Goal: Information Seeking & Learning: Learn about a topic

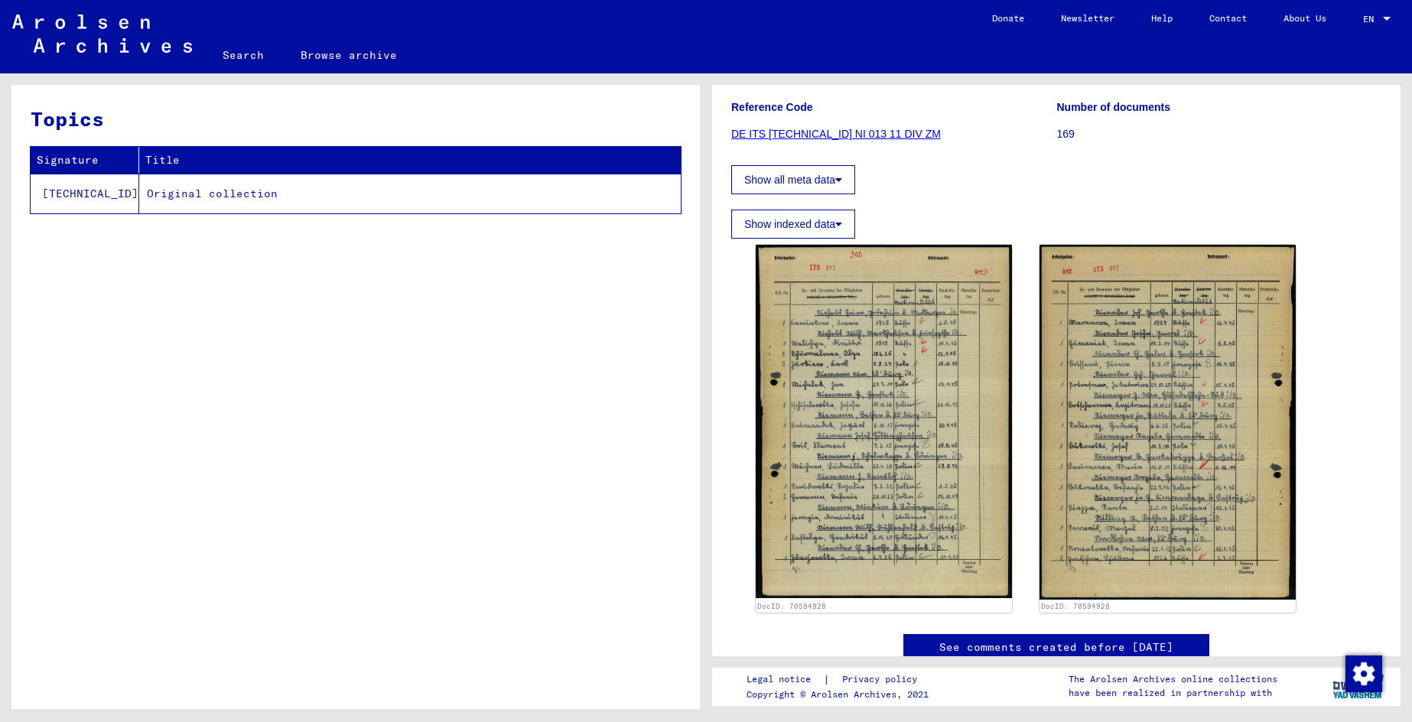
scroll to position [177, 0]
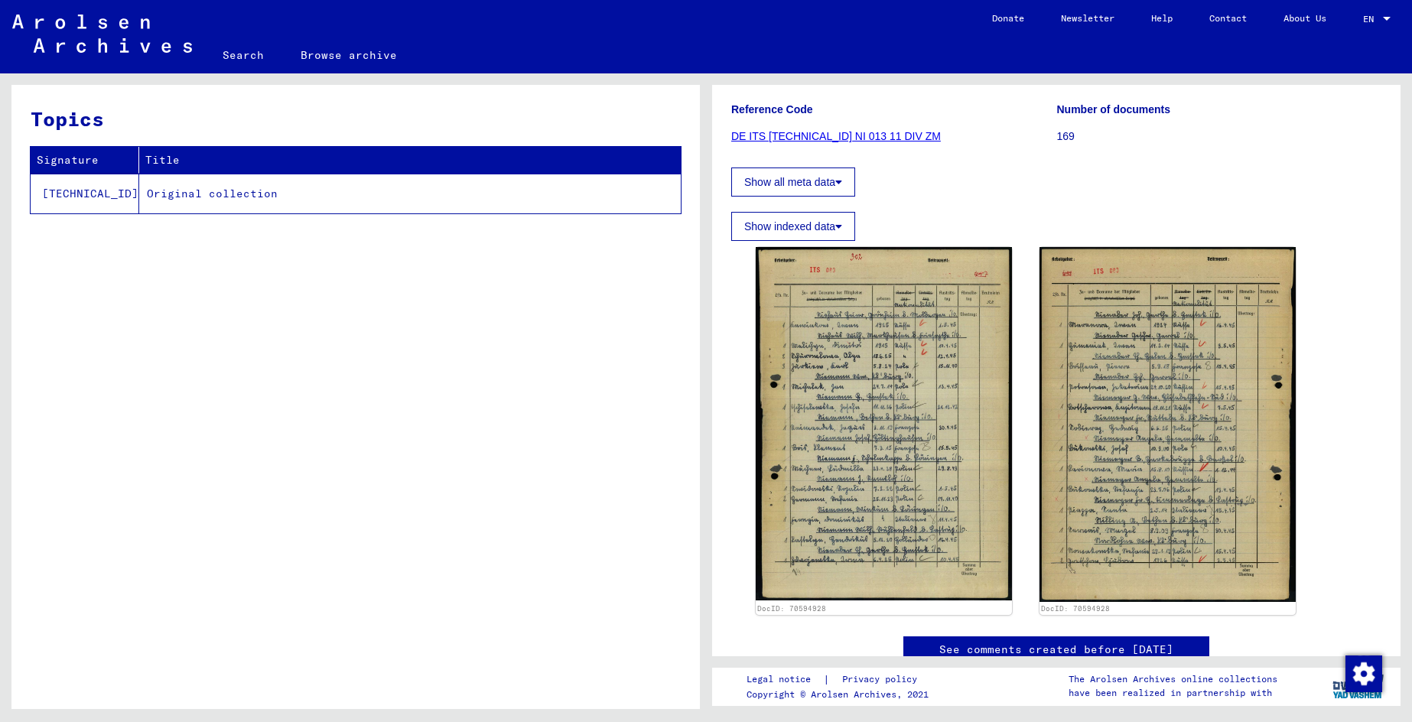
click at [190, 193] on td "Original collection" at bounding box center [409, 194] width 541 height 40
click at [71, 190] on td "[TECHNICAL_ID]" at bounding box center [85, 194] width 109 height 40
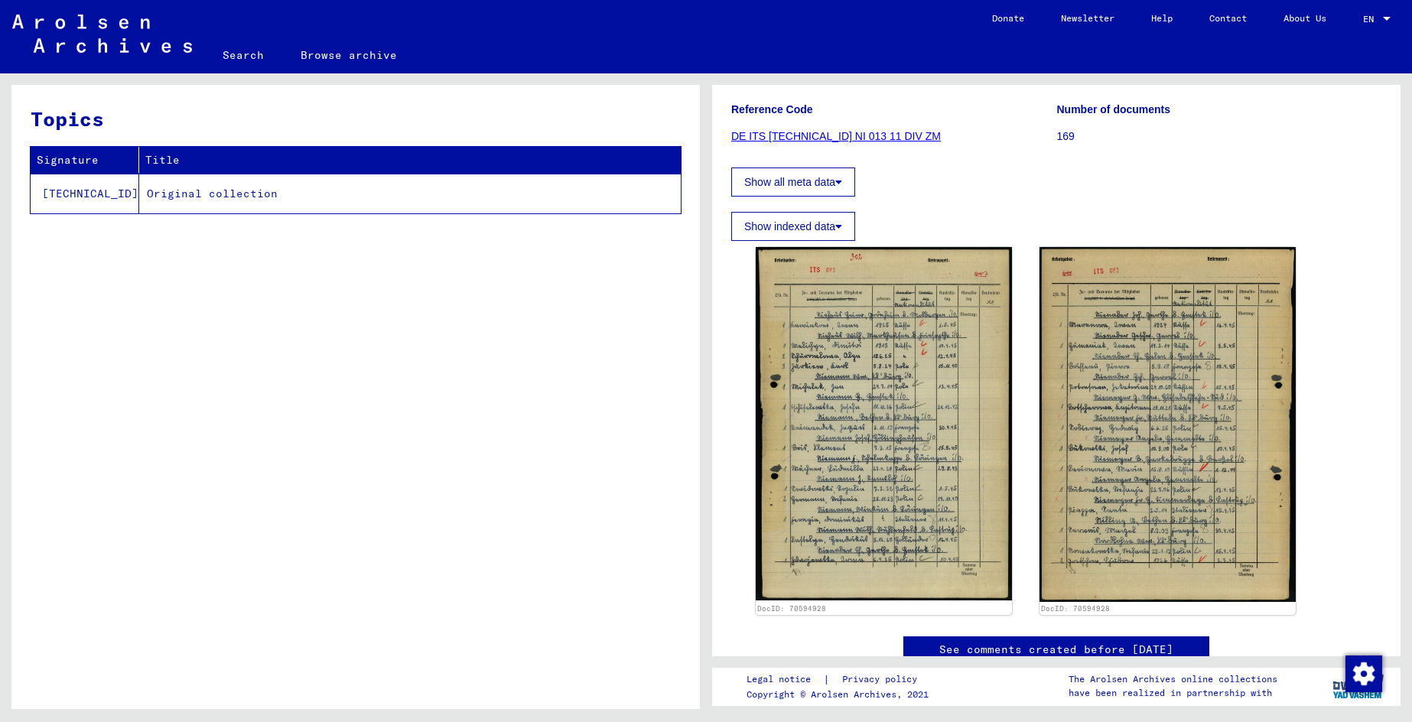
click at [200, 197] on td "Original collection" at bounding box center [409, 194] width 541 height 40
click at [804, 187] on button "Show all meta data" at bounding box center [793, 181] width 124 height 29
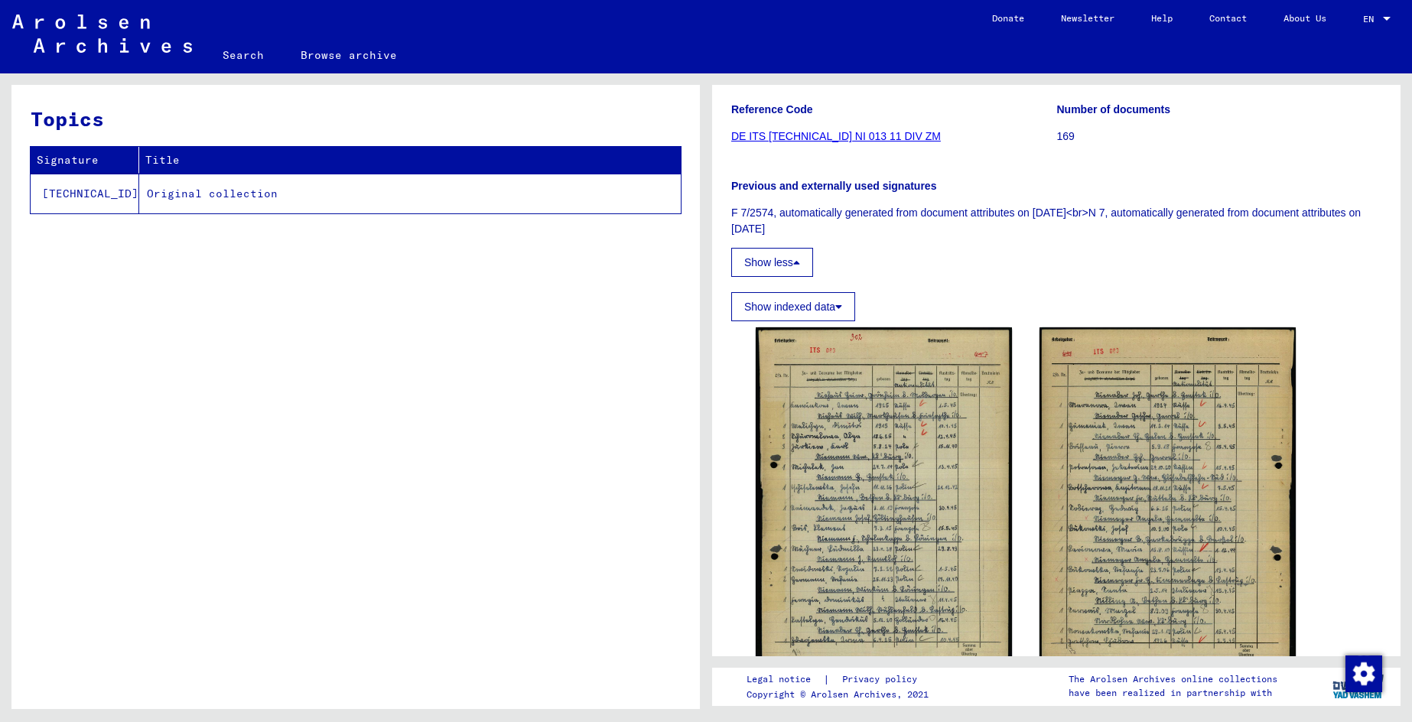
click at [833, 314] on button "Show indexed data" at bounding box center [793, 306] width 124 height 29
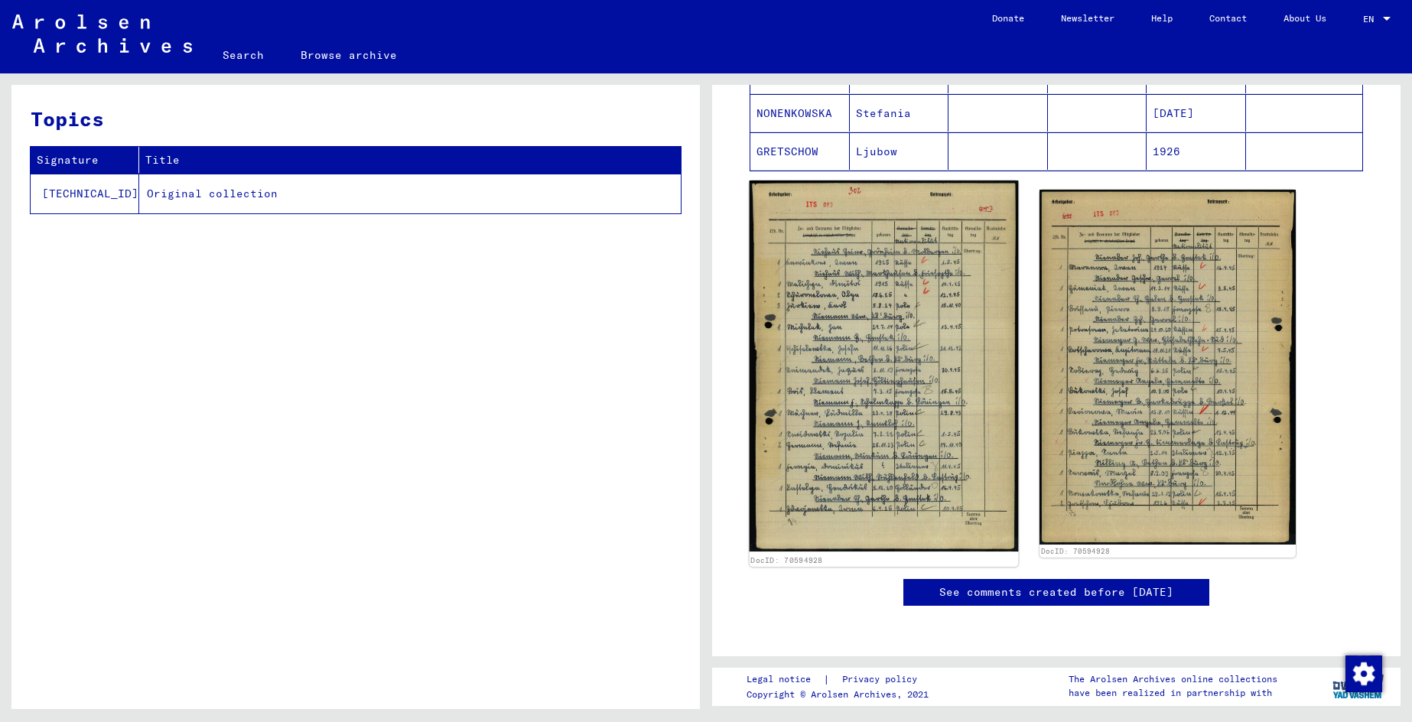
scroll to position [1706, 0]
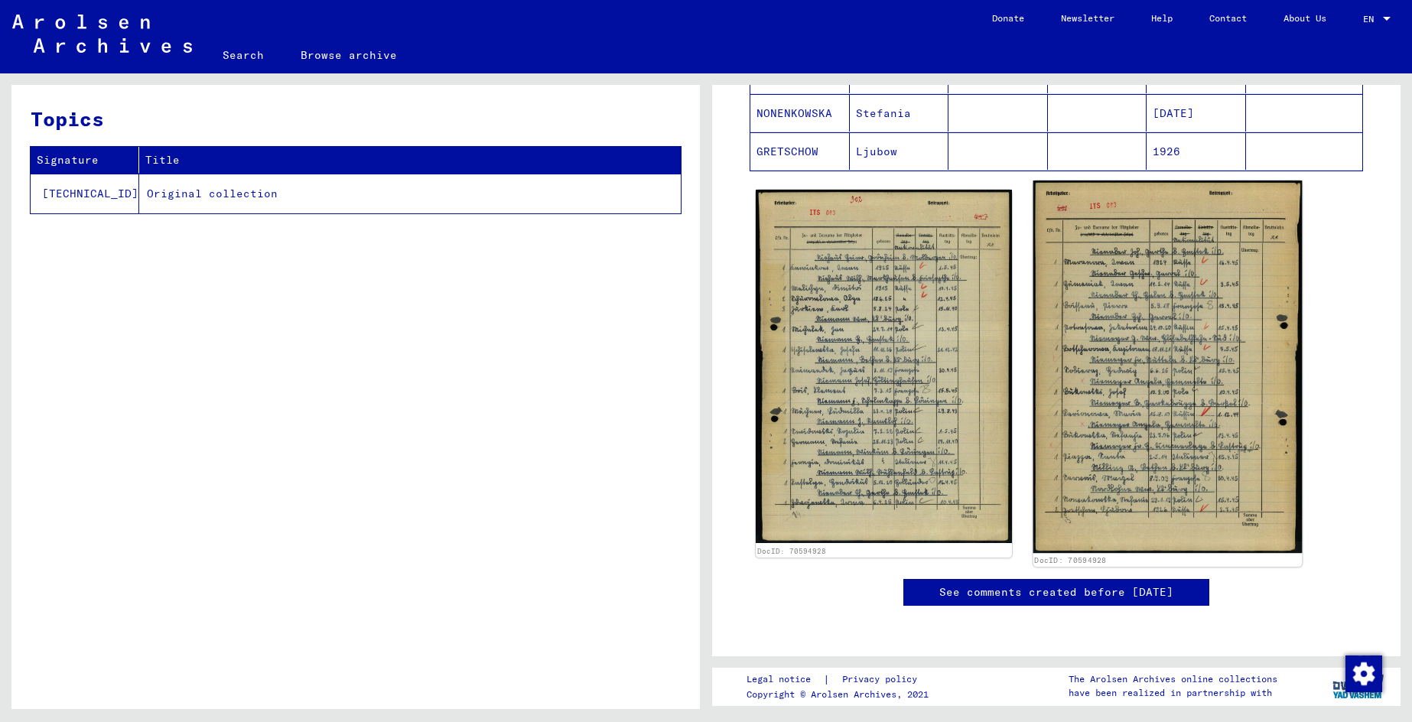
click at [1174, 190] on img at bounding box center [1167, 366] width 269 height 372
